Goal: Check status: Check status

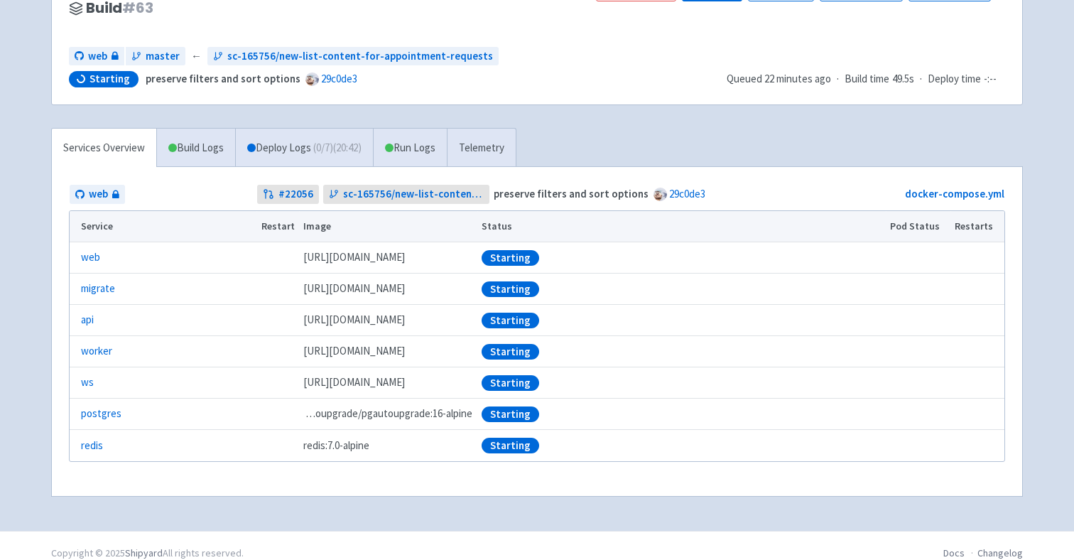
scroll to position [157, 0]
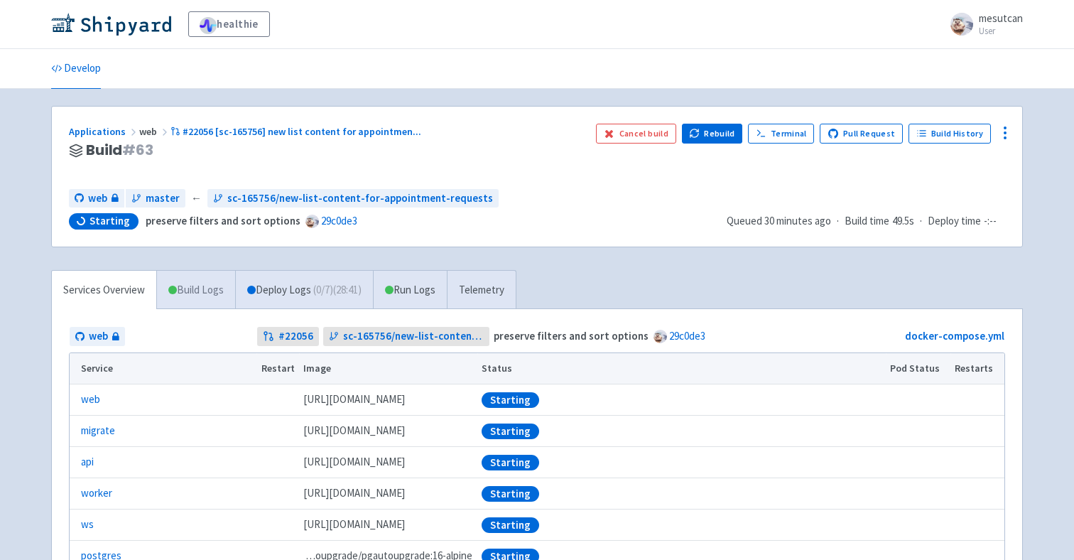
click at [161, 285] on link "Build Logs" at bounding box center [196, 290] width 78 height 39
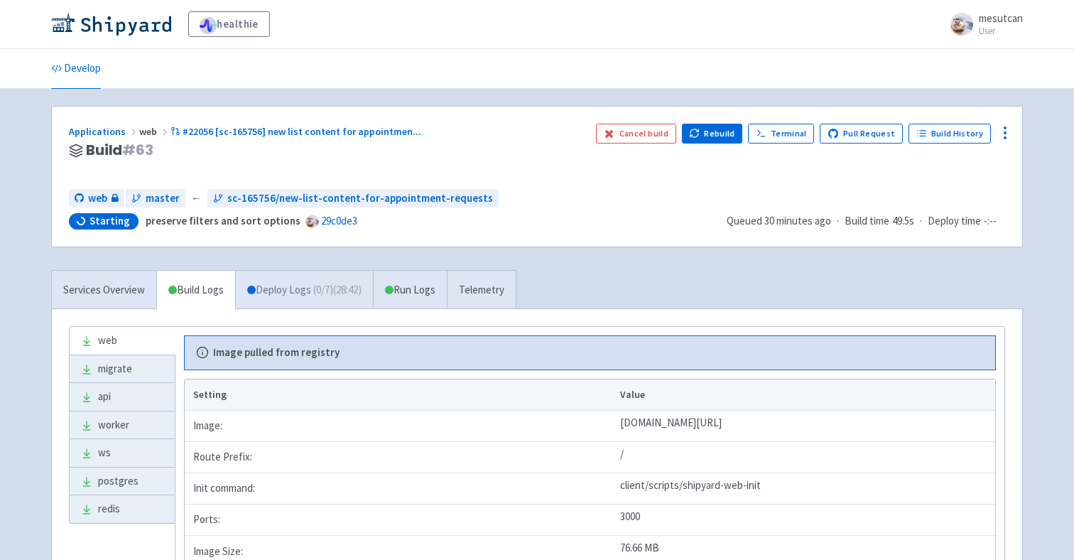
click at [282, 288] on link "Deploy Logs ( 0 / 7 ) (28:42)" at bounding box center [304, 290] width 138 height 39
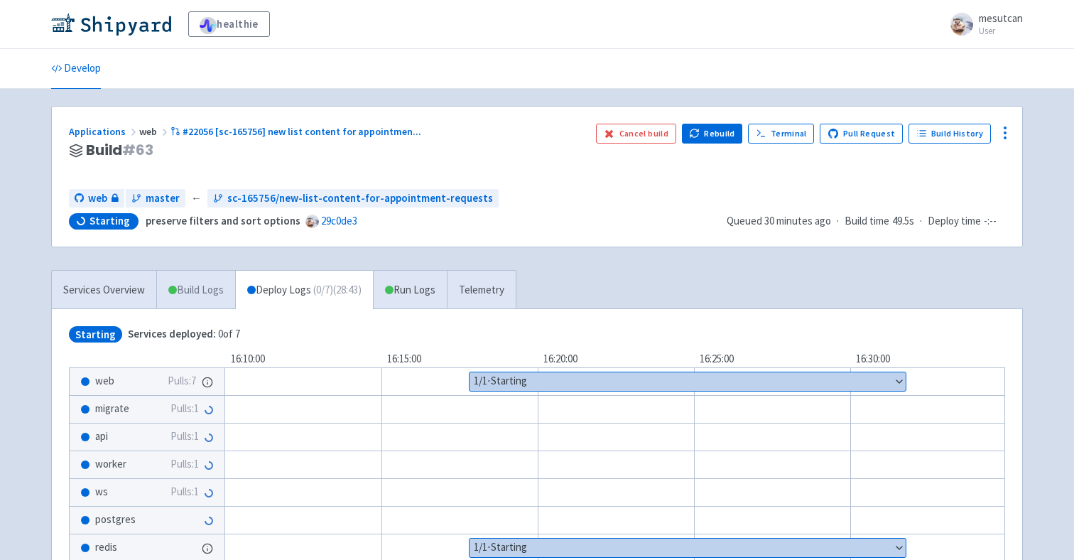
click at [220, 295] on link "Build Logs" at bounding box center [196, 290] width 78 height 39
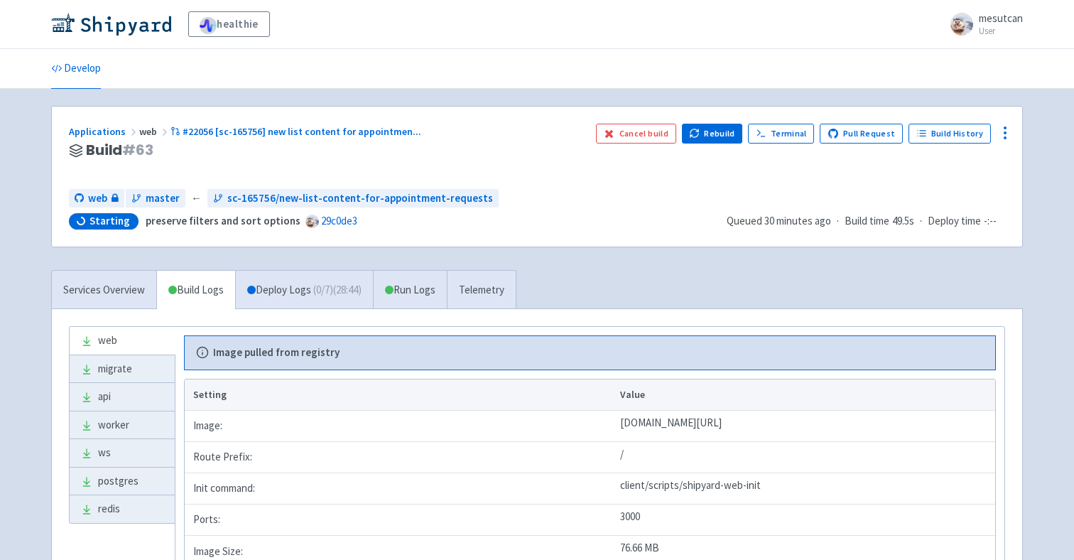
scroll to position [45, 0]
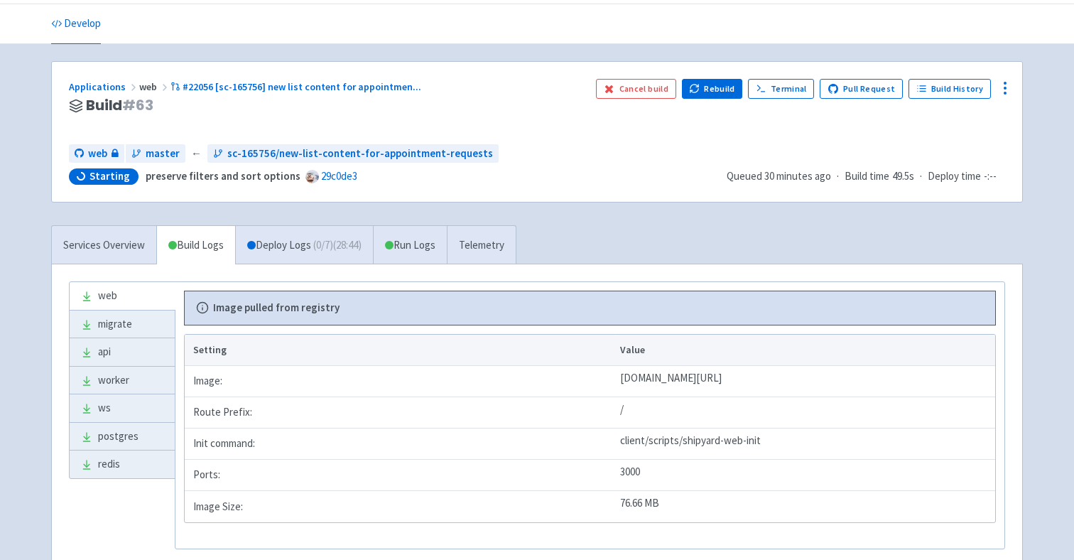
click at [327, 279] on div "web migrate api worker ws postgres redis Image pulled from registry Setting Val…" at bounding box center [537, 415] width 971 height 302
click at [341, 254] on link "Deploy Logs ( 0 / 7 ) (28:45)" at bounding box center [304, 245] width 138 height 39
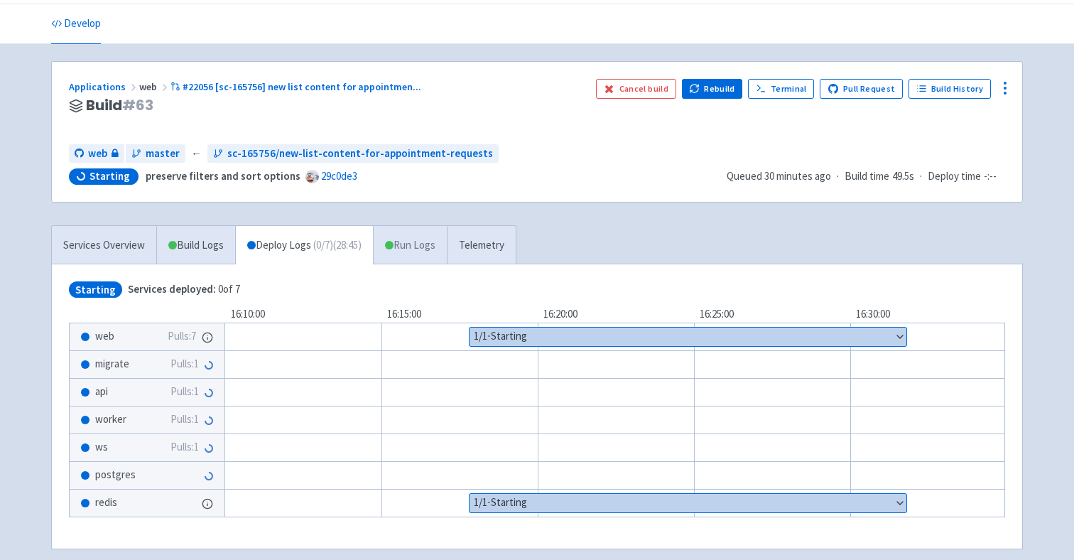
click at [420, 243] on link "Run Logs" at bounding box center [410, 245] width 74 height 39
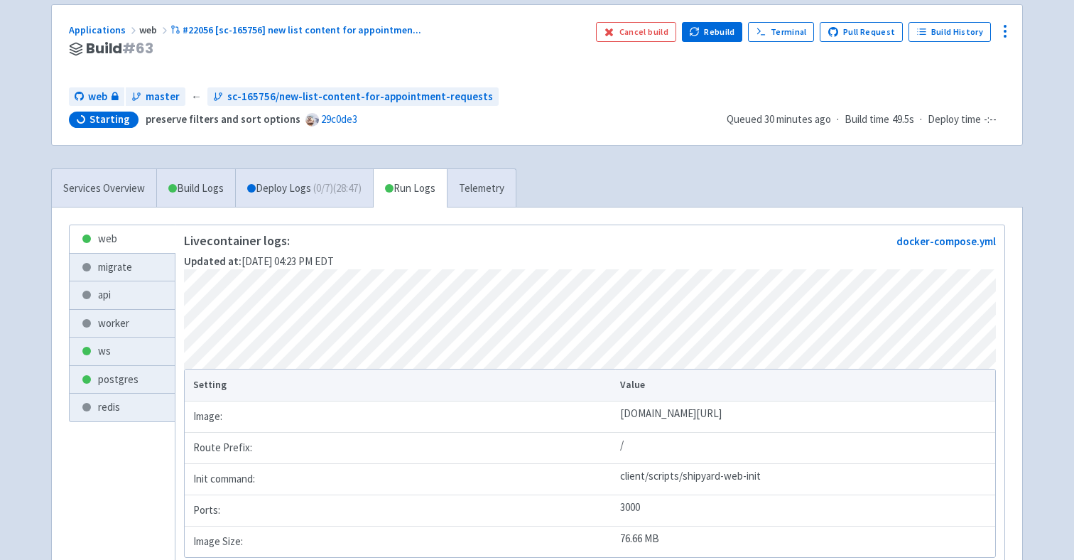
scroll to position [227, 0]
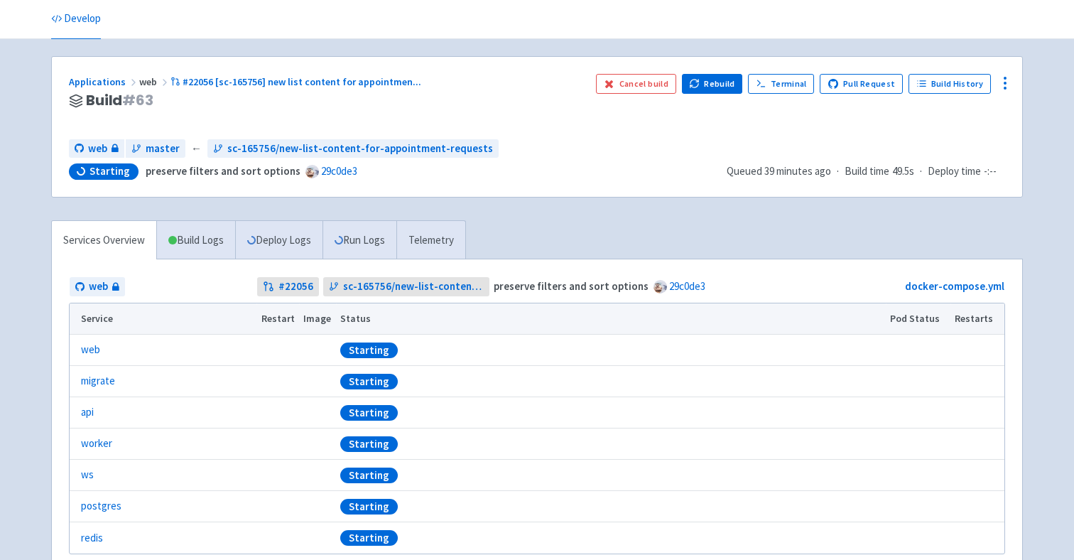
scroll to position [72, 0]
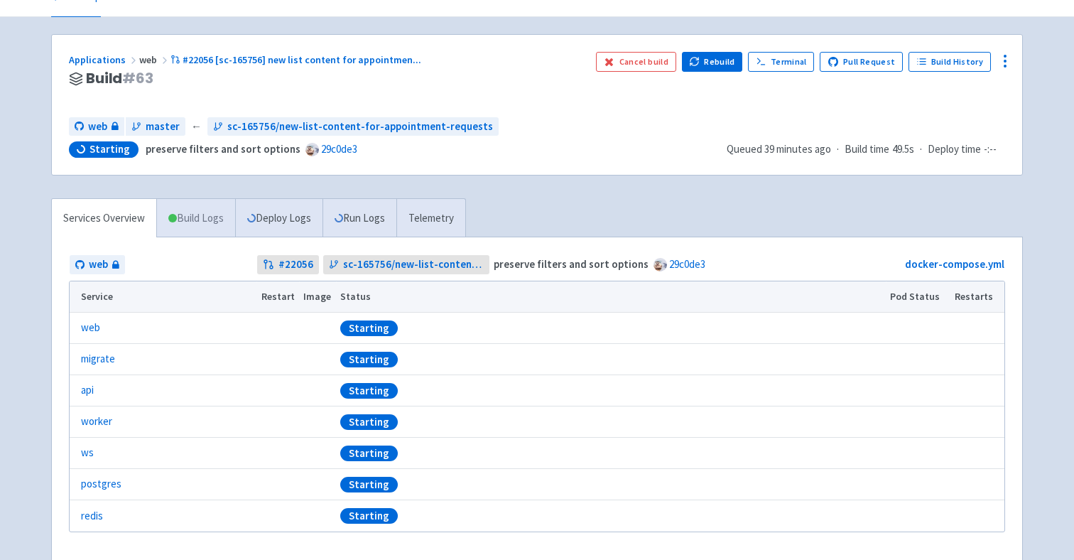
click at [210, 234] on link "Build Logs" at bounding box center [196, 218] width 78 height 39
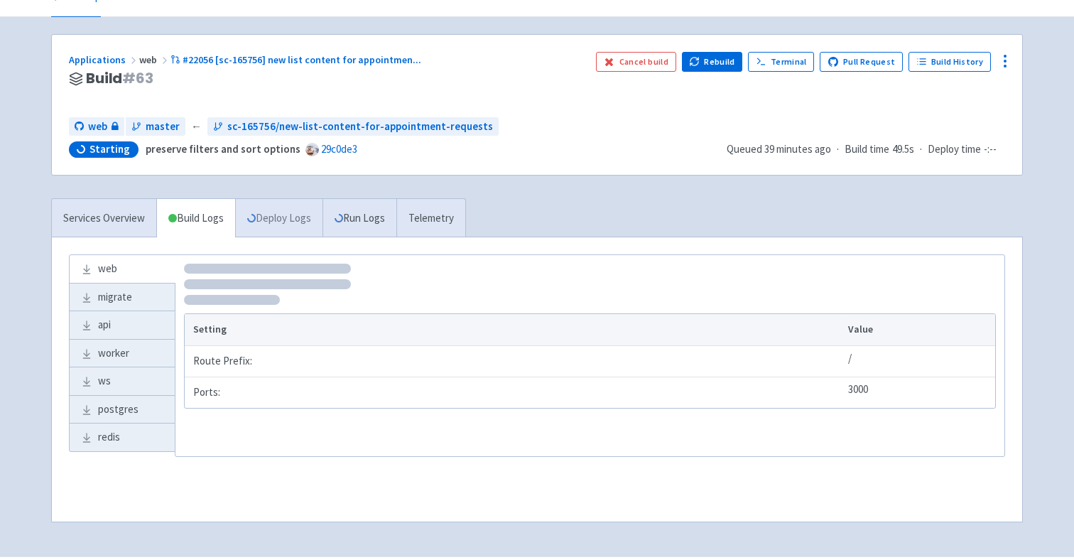
click at [318, 217] on link "Deploy Logs" at bounding box center [278, 218] width 87 height 39
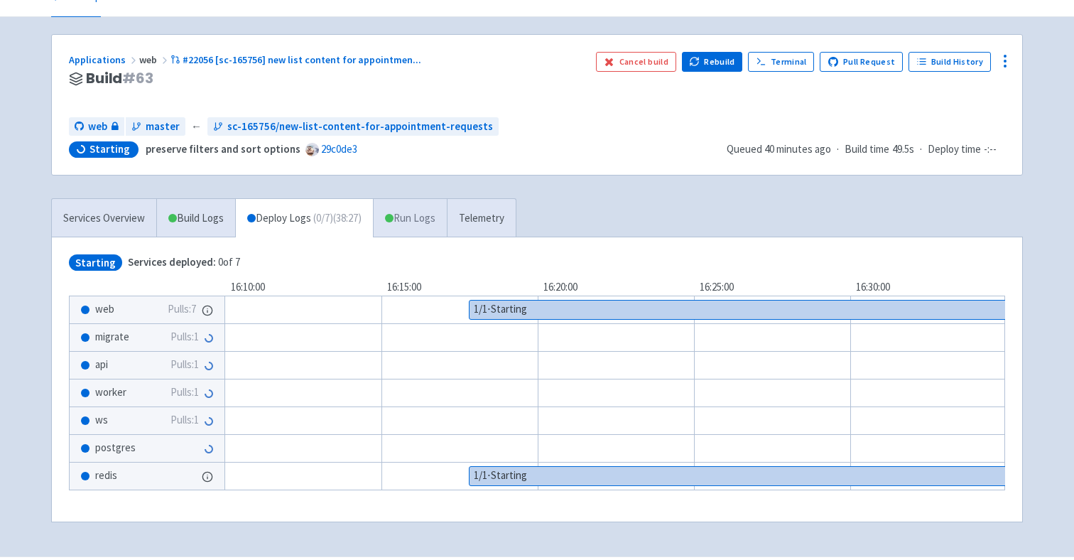
click at [373, 212] on div "Services Overview Build Logs Deploy Logs ( 0 / 7 ) (38:27) Run Logs Telemetry" at bounding box center [283, 217] width 465 height 39
click at [128, 218] on link "Services Overview" at bounding box center [104, 218] width 104 height 39
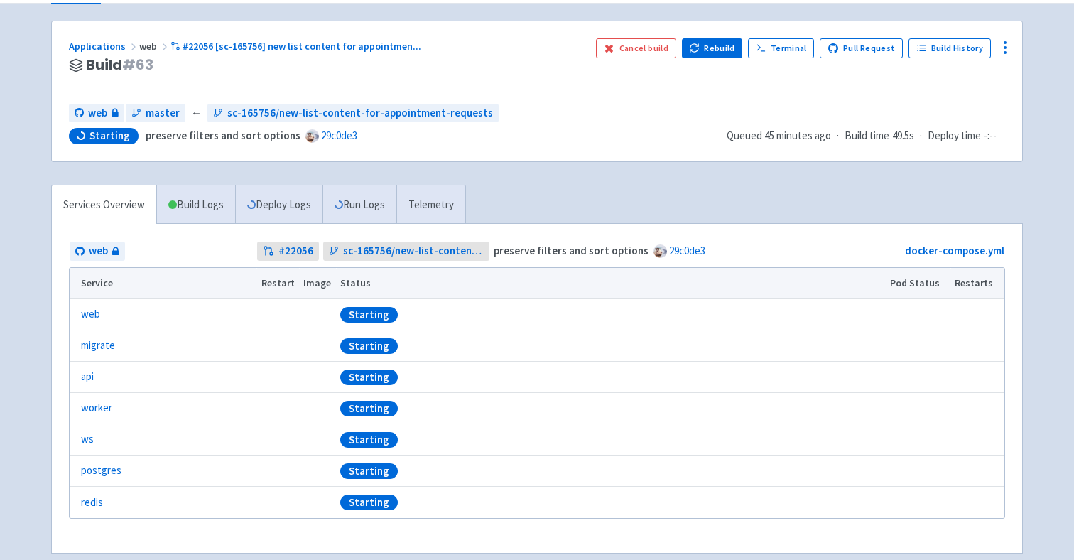
scroll to position [157, 0]
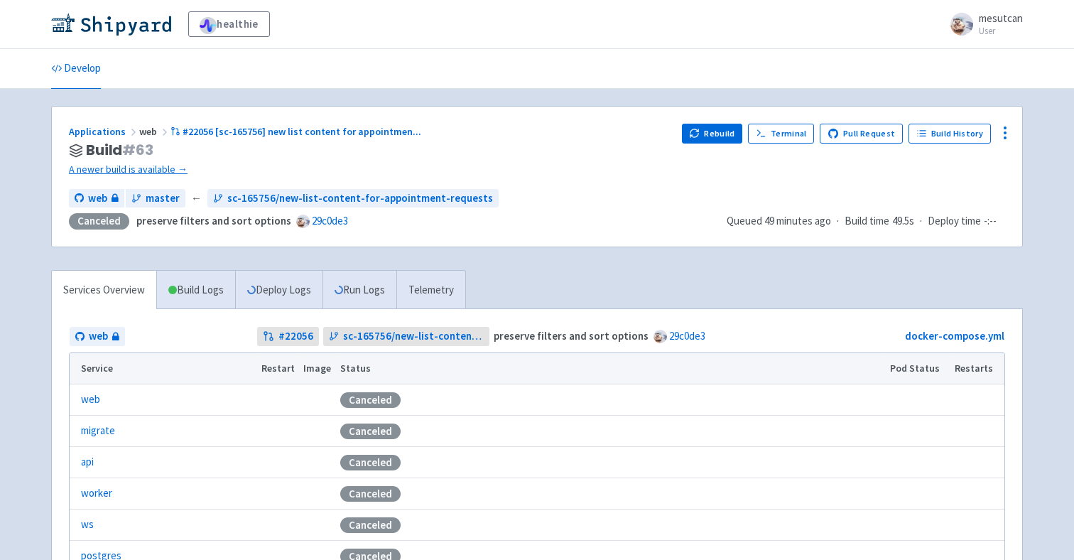
click at [254, 142] on h3 "Build # 63" at bounding box center [370, 150] width 602 height 16
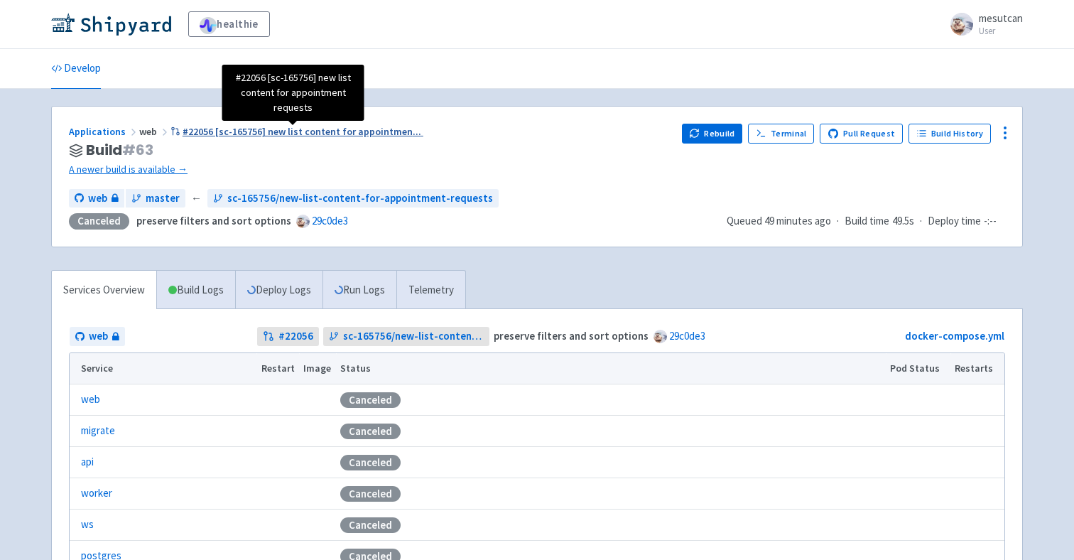
click at [254, 137] on span "#22056 [sc-165756] new list content for appointmen ..." at bounding box center [302, 131] width 239 height 13
